Goal: Task Accomplishment & Management: Use online tool/utility

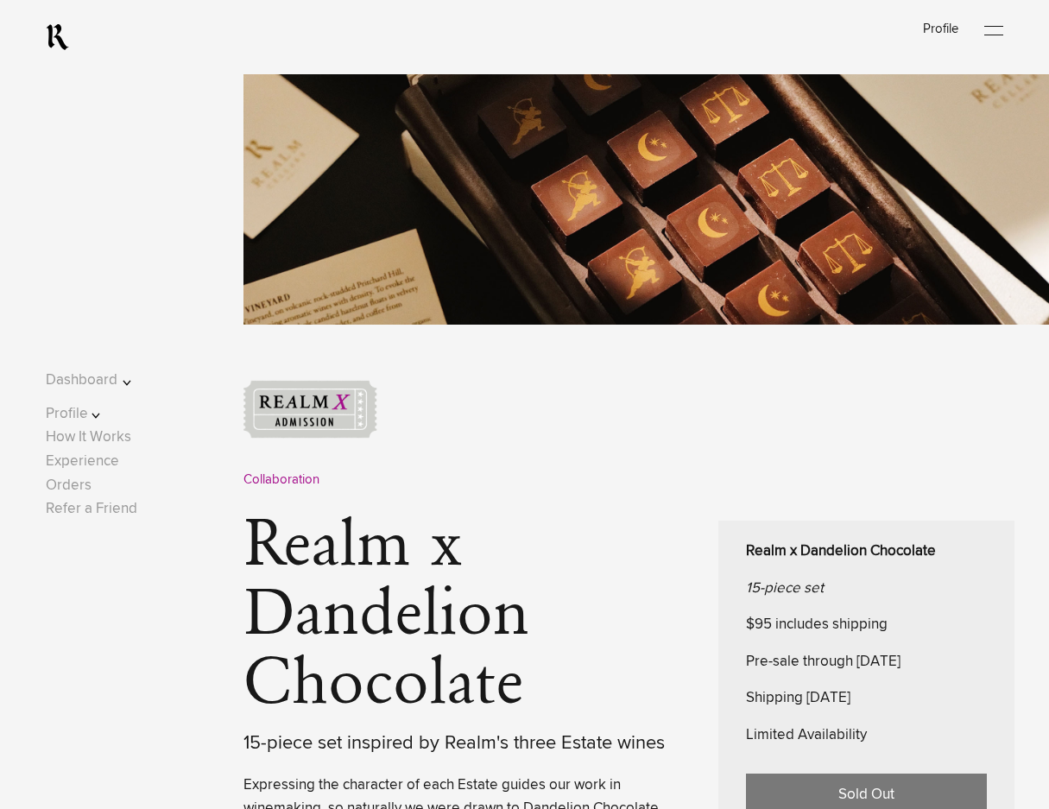
scroll to position [432, 0]
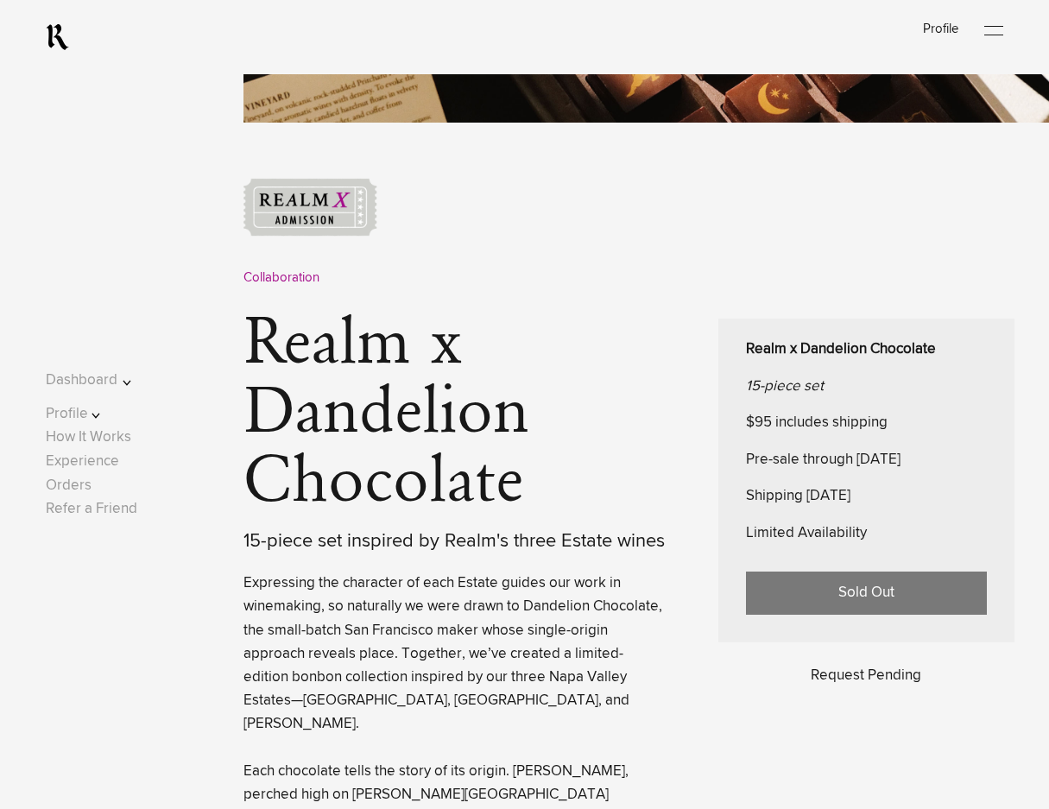
click at [877, 680] on div "Request Pending" at bounding box center [866, 675] width 296 height 23
click at [832, 677] on div "Request Pending" at bounding box center [866, 675] width 296 height 23
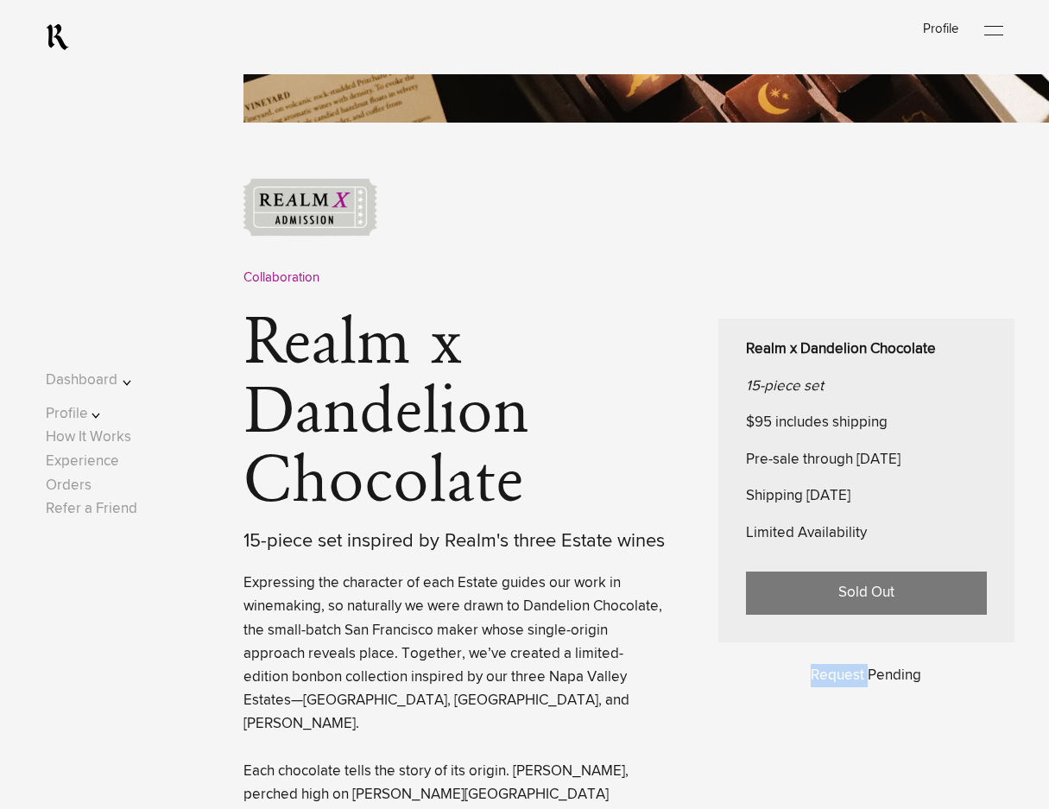
click at [832, 677] on div "Request Pending" at bounding box center [866, 675] width 296 height 23
